Goal: Transaction & Acquisition: Purchase product/service

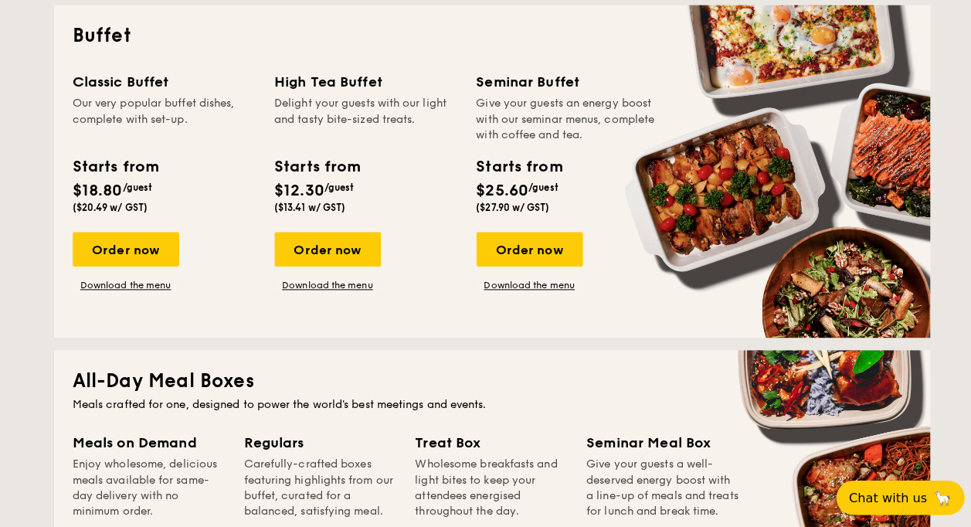
scroll to position [386, 0]
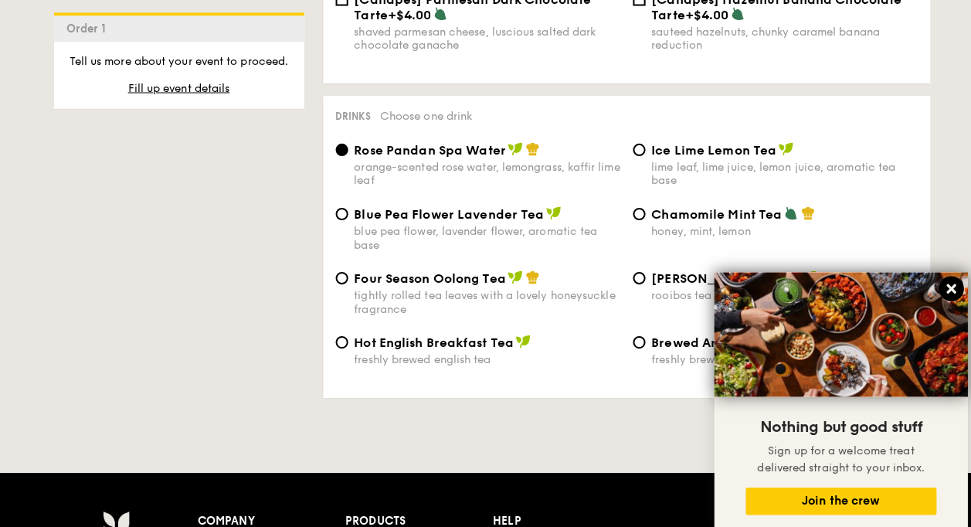
scroll to position [2407, 0]
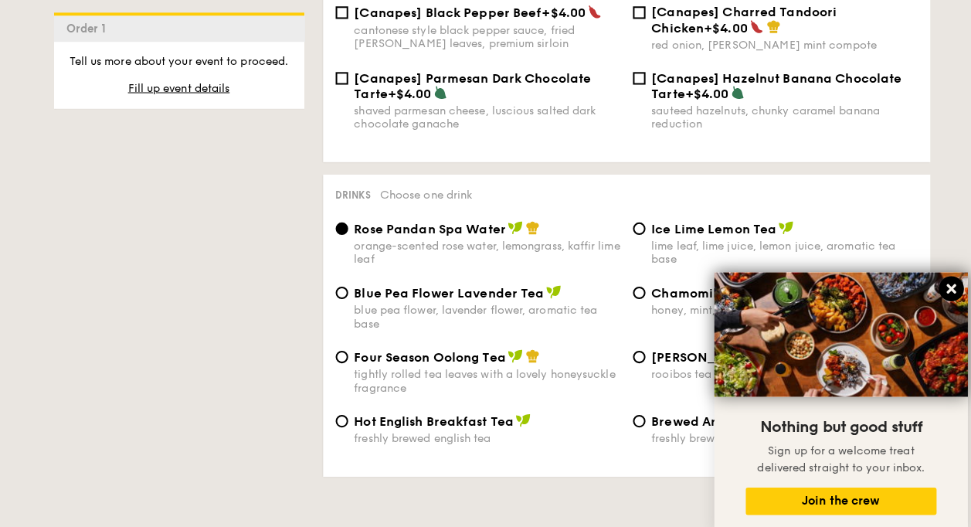
click at [766, 68] on button at bounding box center [939, 285] width 25 height 25
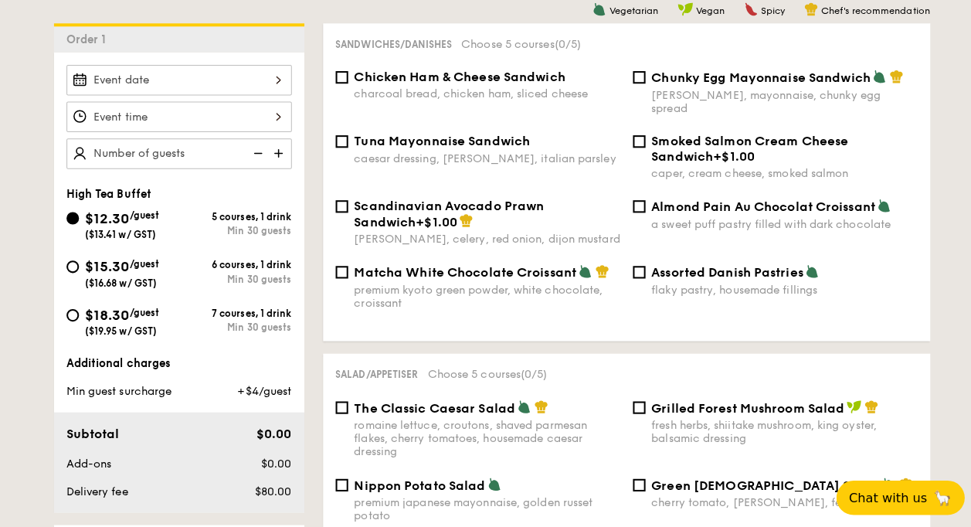
scroll to position [259, 0]
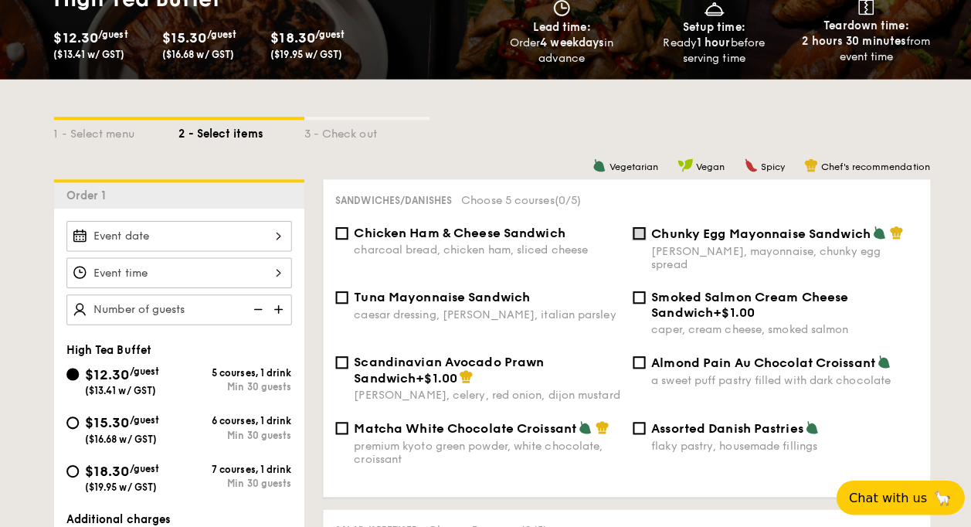
click at [628, 68] on input "Chunky Egg Mayonnaise Sandwich dijon mustard, mayonnaise, chunky egg spread" at bounding box center [631, 230] width 12 height 12
checkbox input "true"
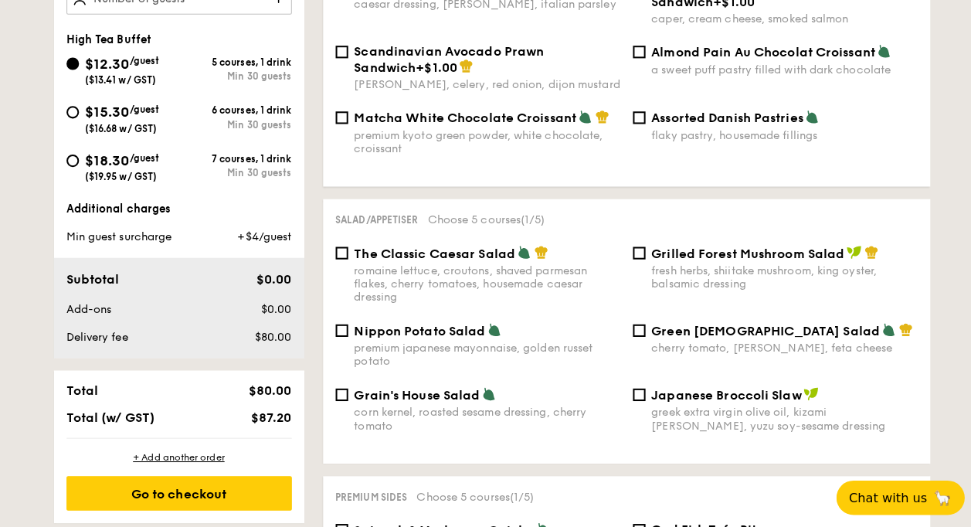
scroll to position [643, 0]
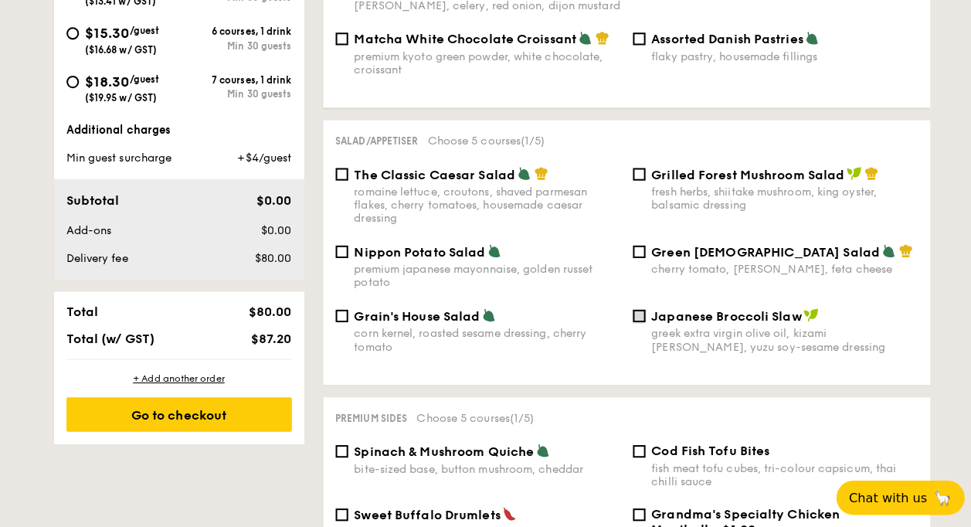
click at [629, 68] on input "Japanese Broccoli Slaw greek extra virgin olive oil, kizami [PERSON_NAME], yuzu…" at bounding box center [631, 312] width 12 height 12
checkbox input "true"
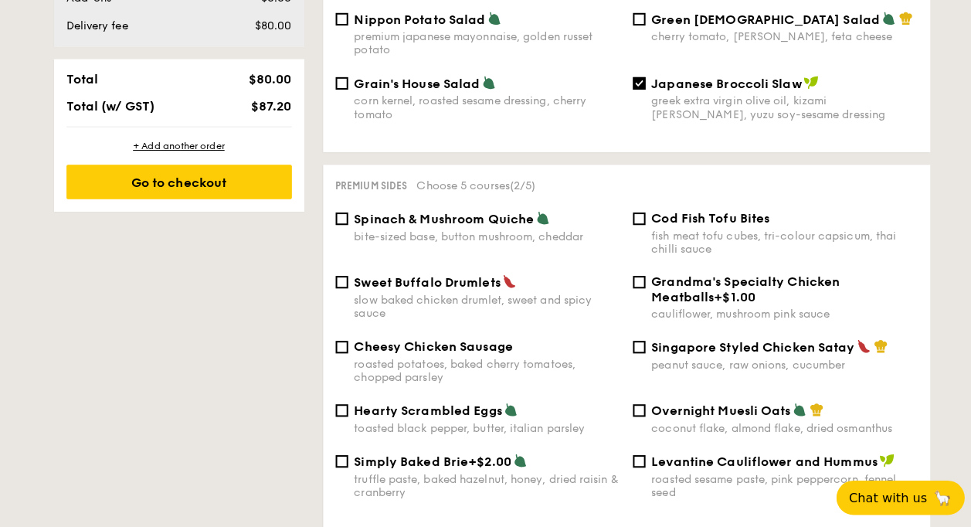
click at [637, 68] on div "Cod Fish Tofu Bites fish meat tofu cubes, tri-colour capsicum, thai chilli sauce" at bounding box center [766, 231] width 294 height 44
click at [631, 68] on input "Cod Fish Tofu Bites fish meat tofu cubes, tri-colour capsicum, thai chilli sauce" at bounding box center [631, 216] width 12 height 12
checkbox input "true"
click at [631, 68] on input "Singapore Styled Chicken Satay peanut sauce, raw onions, cucumber" at bounding box center [631, 343] width 12 height 12
checkbox input "true"
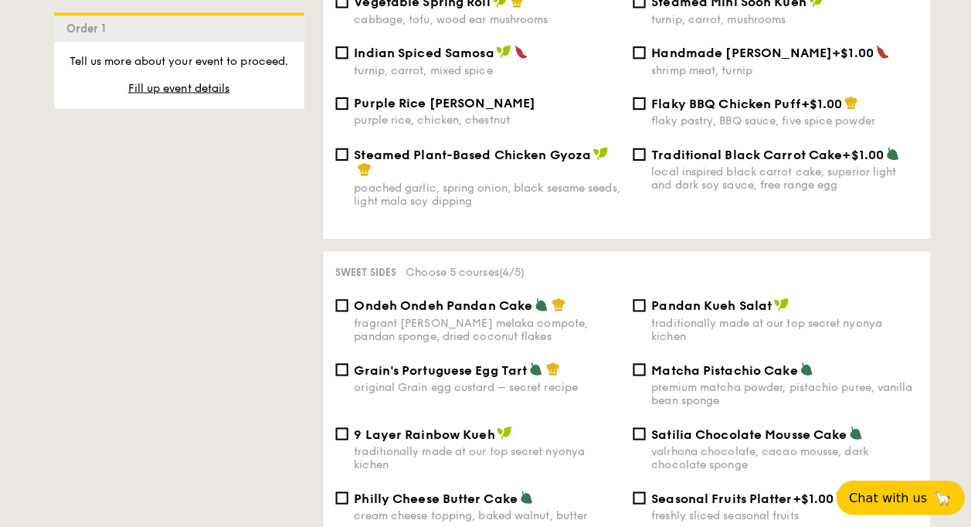
scroll to position [1487, 0]
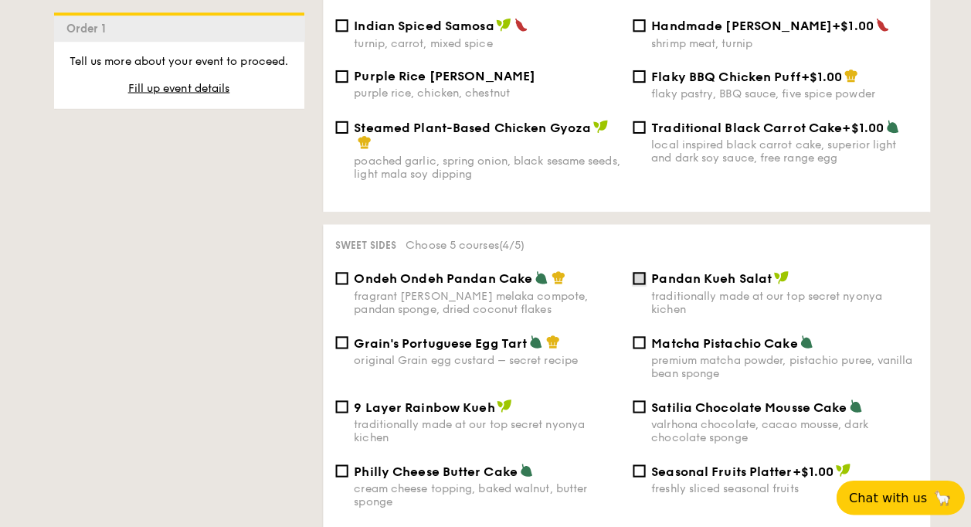
click at [635, 68] on input "Pandan Kueh Salat traditionally made at our top secret nyonya kichen" at bounding box center [631, 275] width 12 height 12
checkbox input "true"
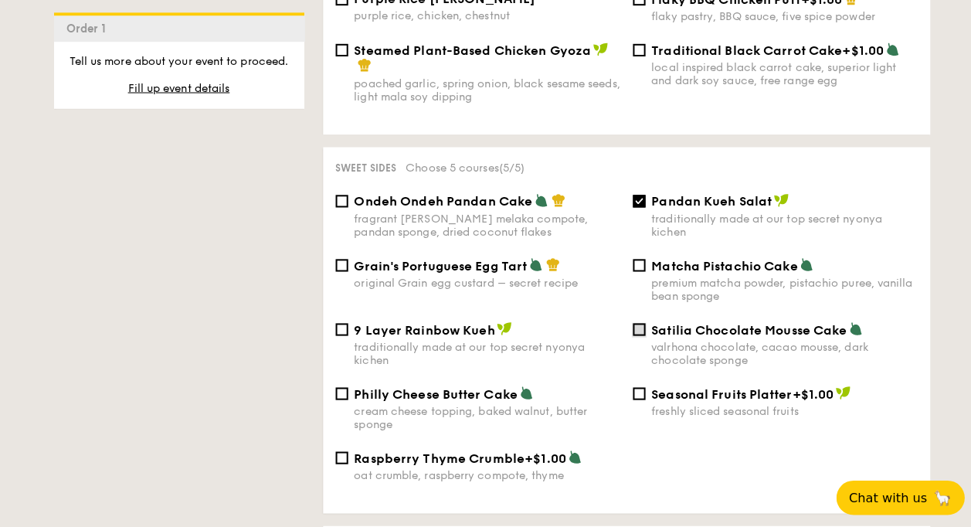
click at [633, 68] on input "Satilia Chocolate Mousse Cake valrhona chocolate, cacao mousse, dark chocolate …" at bounding box center [631, 325] width 12 height 12
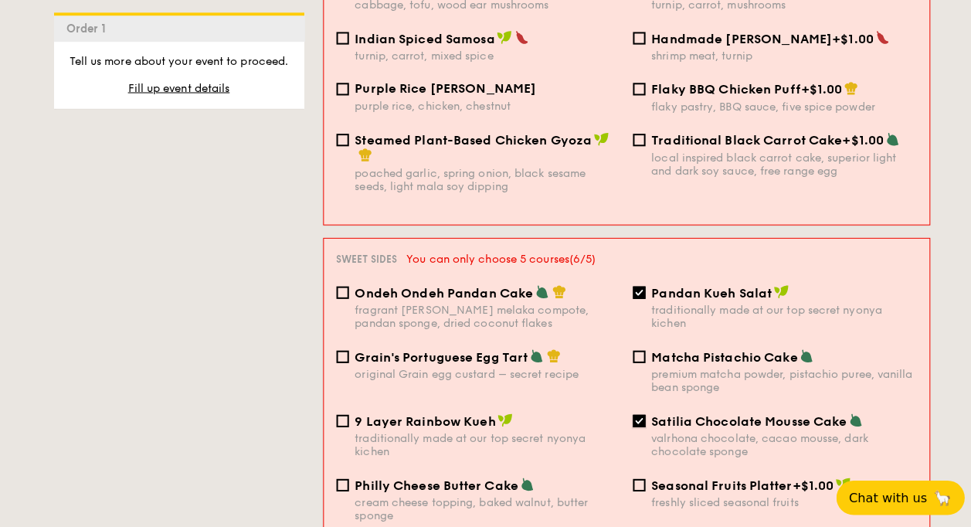
scroll to position [1492, 0]
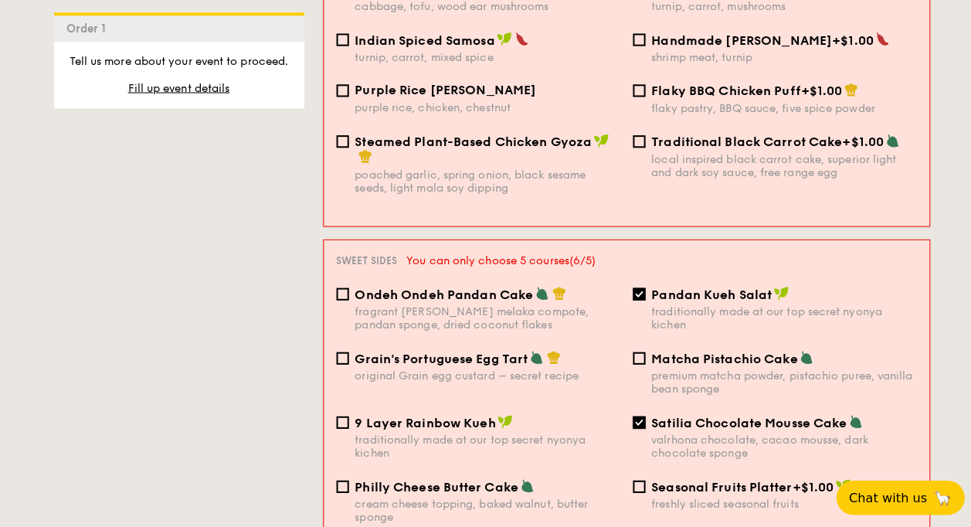
click at [630, 68] on input "Satilia Chocolate Mousse Cake valrhona chocolate, cacao mousse, dark chocolate …" at bounding box center [631, 417] width 12 height 12
checkbox input "false"
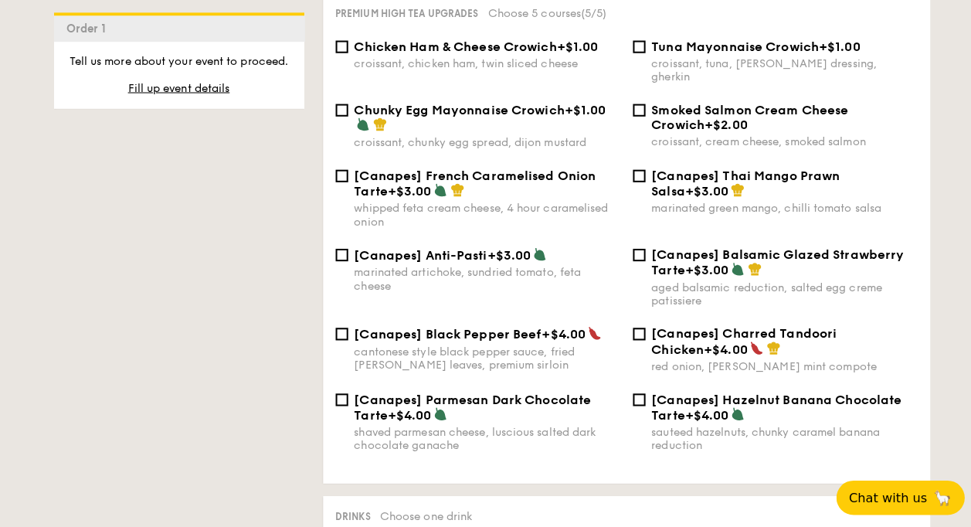
scroll to position [2101, 0]
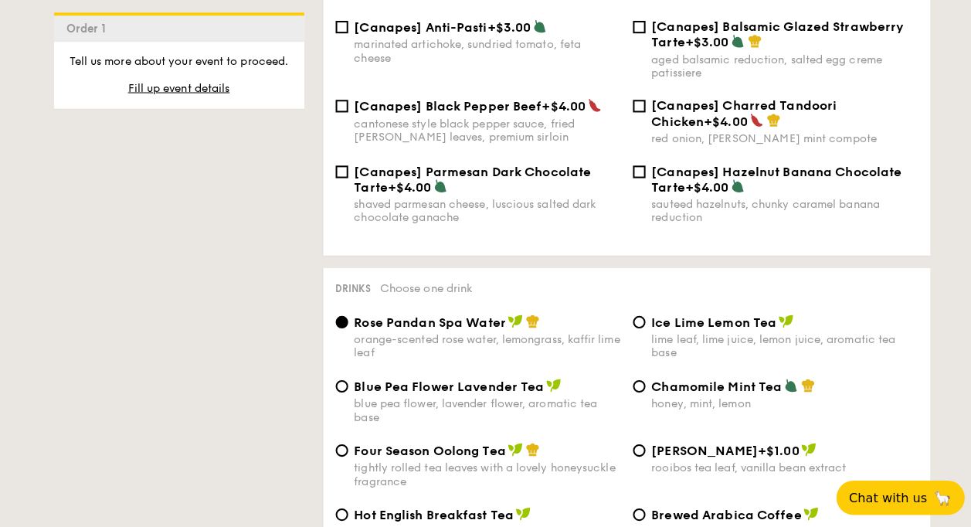
scroll to position [2331, 0]
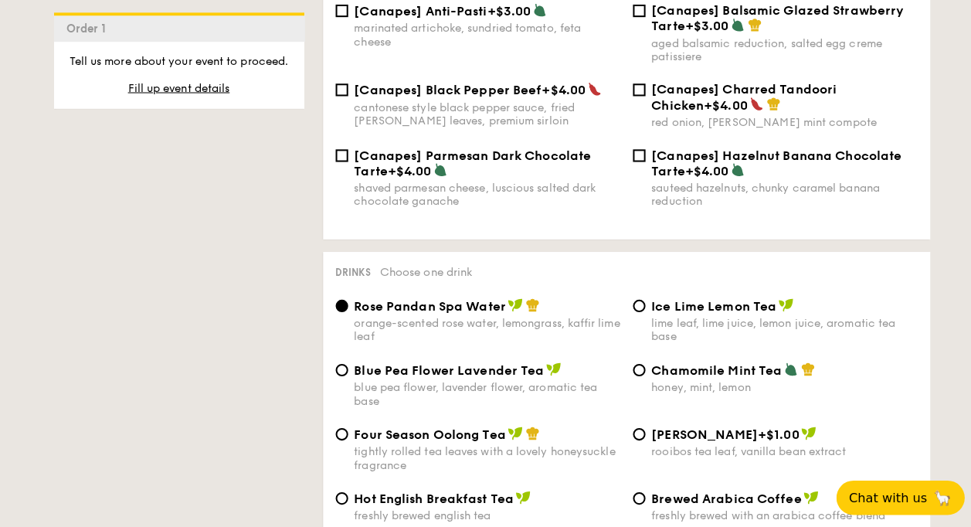
click at [435, 68] on div "Four Season Oolong Tea tightly rolled tea leaves with a lovely honeysuckle frag…" at bounding box center [481, 443] width 263 height 45
click at [344, 68] on input "Four Season Oolong Tea tightly rolled tea leaves with a lovely honeysuckle frag…" at bounding box center [338, 429] width 12 height 12
radio input "true"
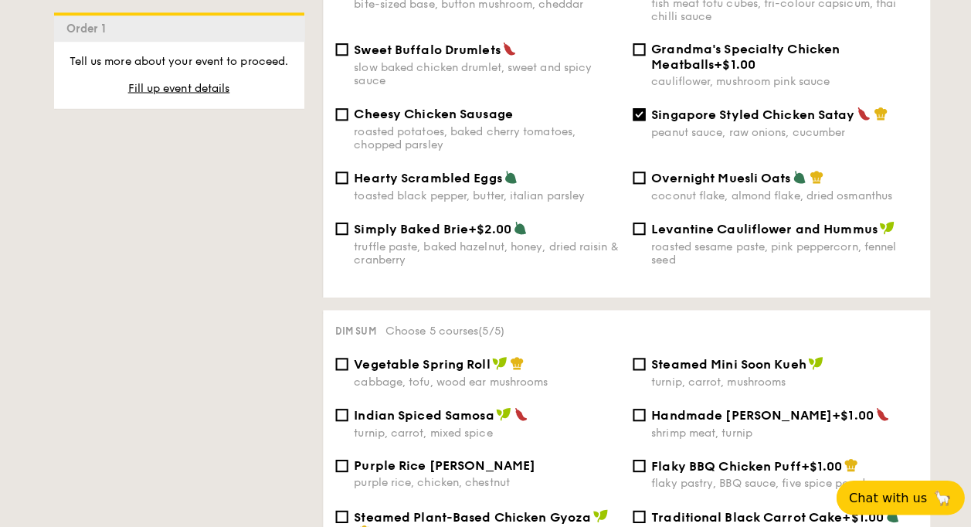
scroll to position [335, 0]
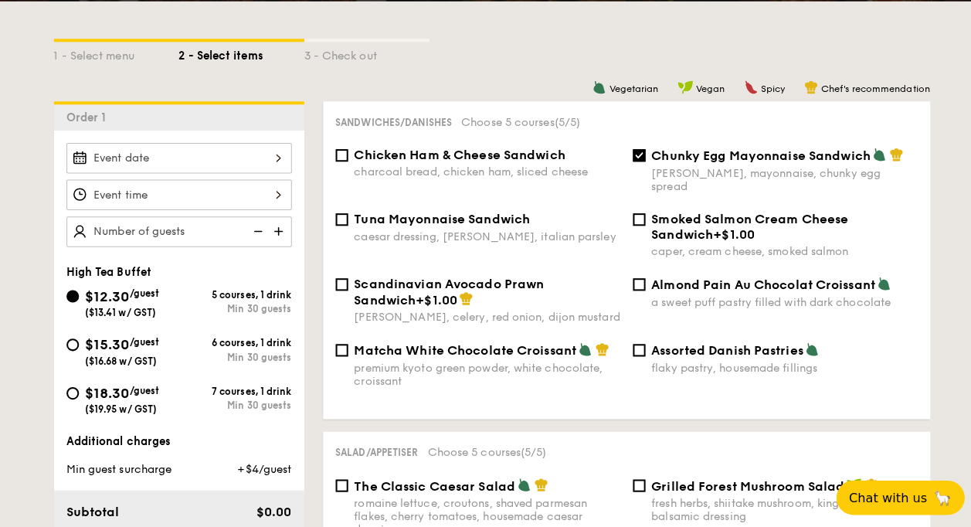
click at [134, 68] on div "$15.30 /guest ($16.68 w/ GST)" at bounding box center [120, 346] width 73 height 32
click at [78, 68] on input "$15.30 /guest ($16.68 w/ GST) 6 courses, 1 drink Min 30 guests" at bounding box center [72, 341] width 12 height 12
radio input "true"
checkbox input "false"
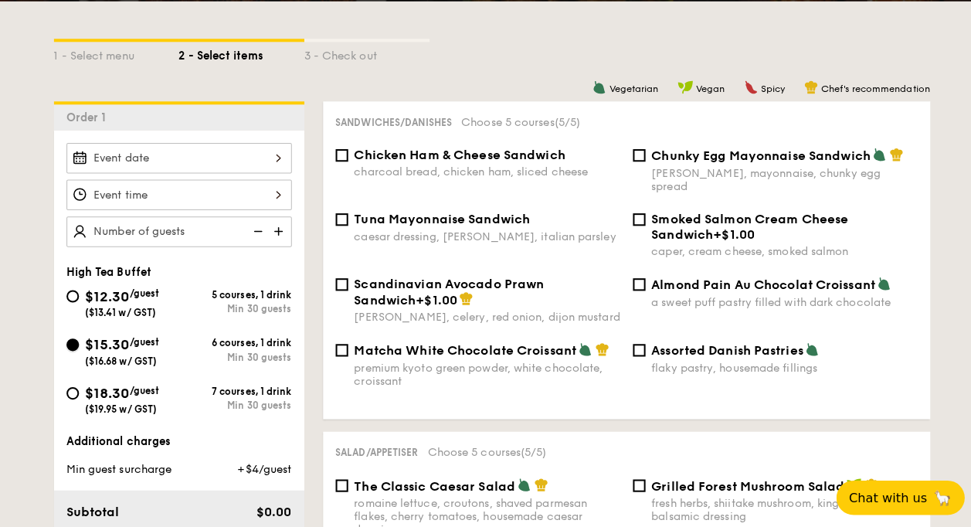
checkbox input "false"
radio input "true"
click at [117, 68] on span "($13.41 w/ GST)" at bounding box center [119, 309] width 70 height 11
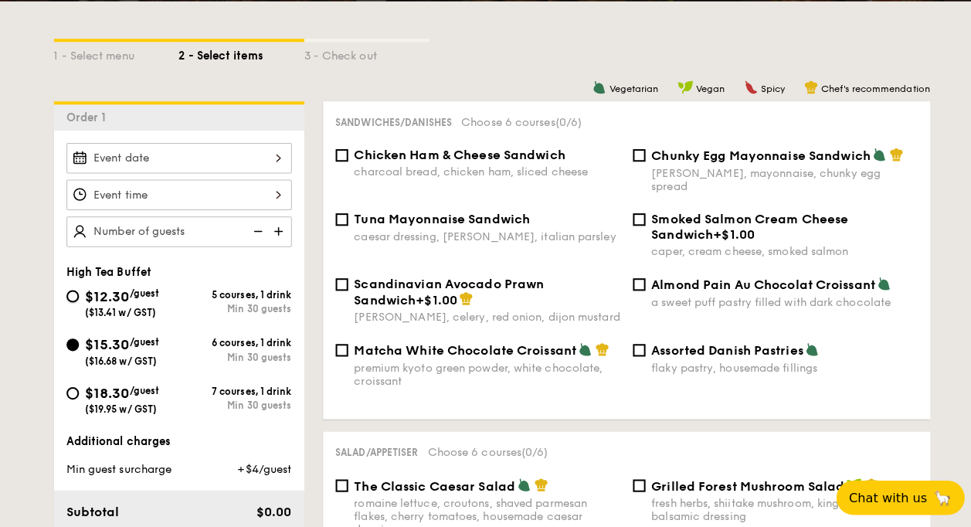
click at [78, 68] on input "$12.30 /guest ($13.41 w/ GST) 5 courses, 1 drink Min 30 guests" at bounding box center [72, 293] width 12 height 12
radio input "true"
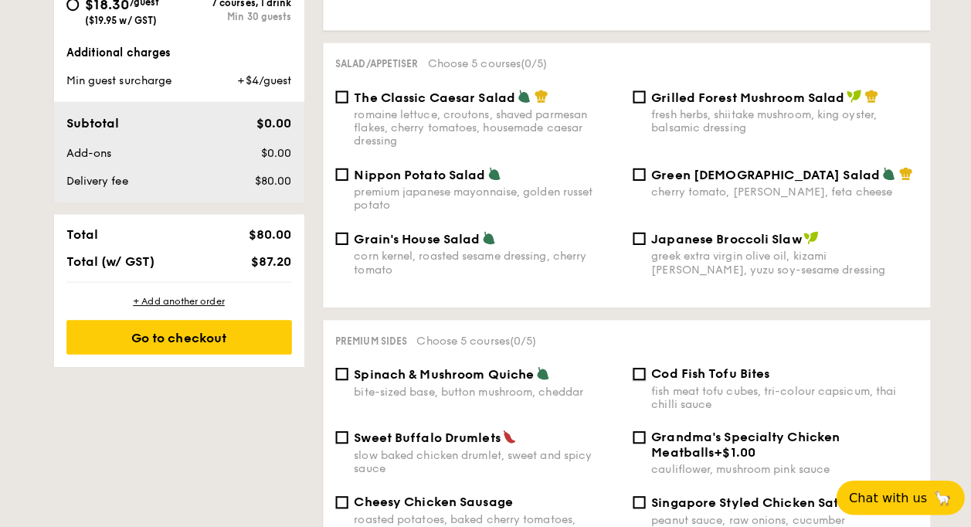
click at [637, 68] on input "Cod Fish Tofu Bites fish meat tofu cubes, tri-colour capsicum, thai chilli sauce" at bounding box center [631, 369] width 12 height 12
checkbox input "true"
click at [631, 68] on input "Singapore Styled Chicken Satay peanut sauce, raw onions, cucumber" at bounding box center [631, 496] width 12 height 12
checkbox input "true"
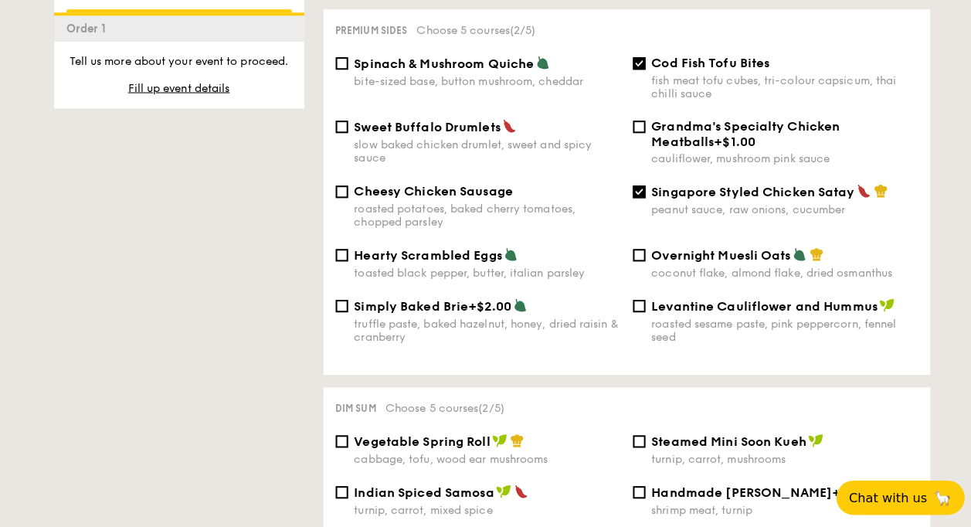
scroll to position [1257, 0]
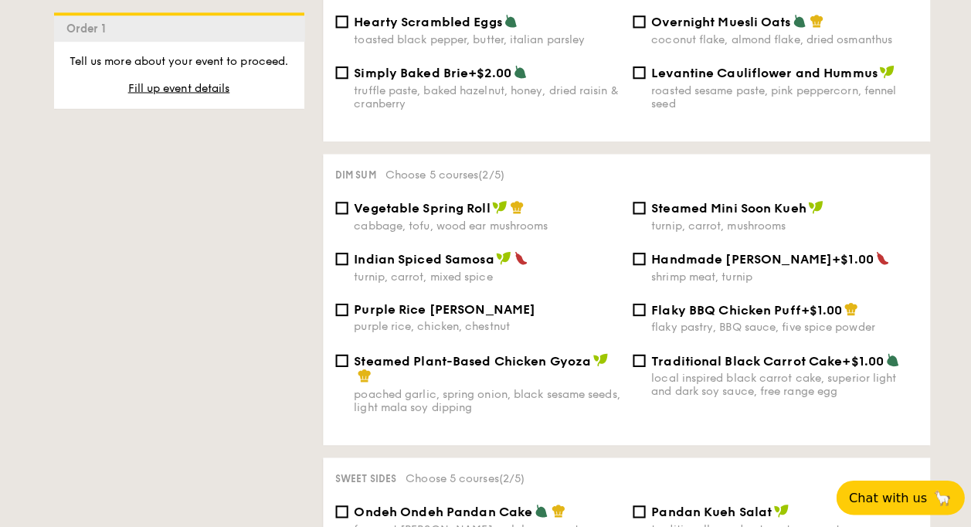
click at [397, 68] on span "Vegetable Spring Roll" at bounding box center [417, 206] width 134 height 15
click at [344, 68] on input "Vegetable Spring Roll cabbage, tofu, wood ear mushrooms" at bounding box center [338, 205] width 12 height 12
checkbox input "true"
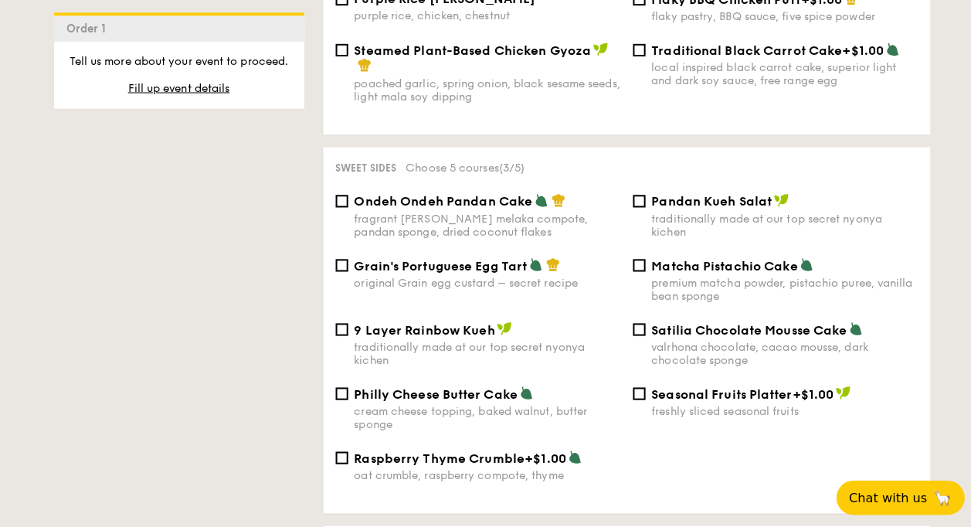
click at [674, 68] on span "Satilia Chocolate Mousse Cake" at bounding box center [740, 325] width 193 height 15
click at [638, 68] on input "Satilia Chocolate Mousse Cake valrhona chocolate, cacao mousse, dark chocolate …" at bounding box center [631, 325] width 12 height 12
checkbox input "true"
click at [680, 68] on div "traditionally made at our top secret nyonya kichen" at bounding box center [775, 222] width 263 height 26
click at [638, 68] on input "Pandan Kueh Salat traditionally made at our top secret nyonya kichen" at bounding box center [631, 198] width 12 height 12
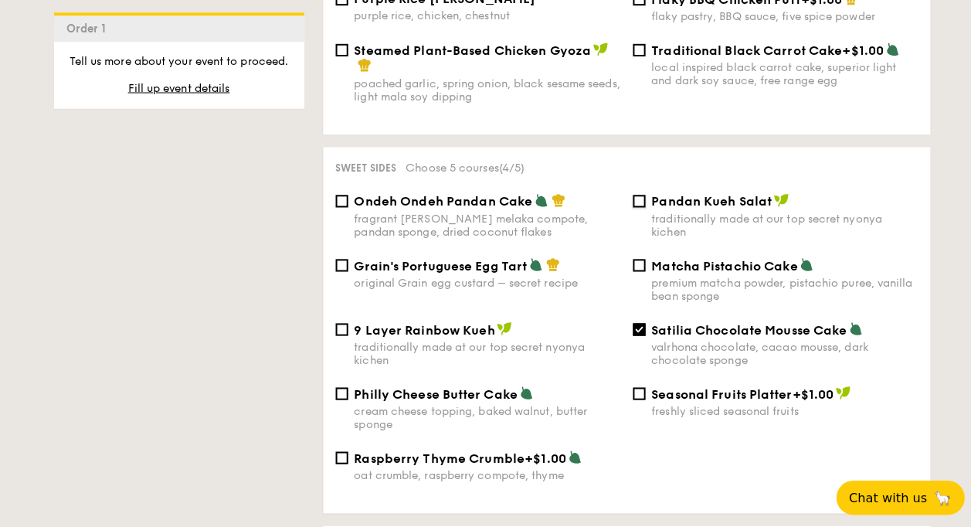
checkbox input "true"
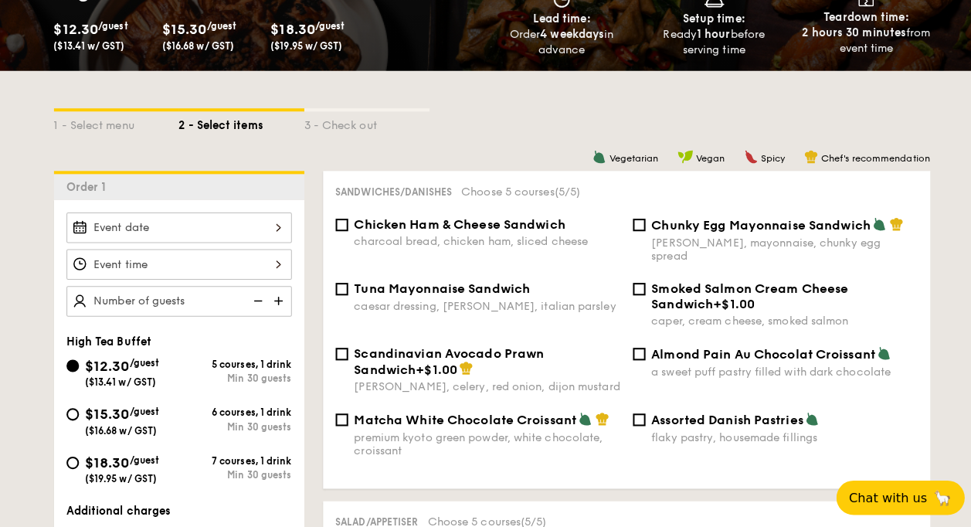
scroll to position [335, 0]
